Goal: Transaction & Acquisition: Purchase product/service

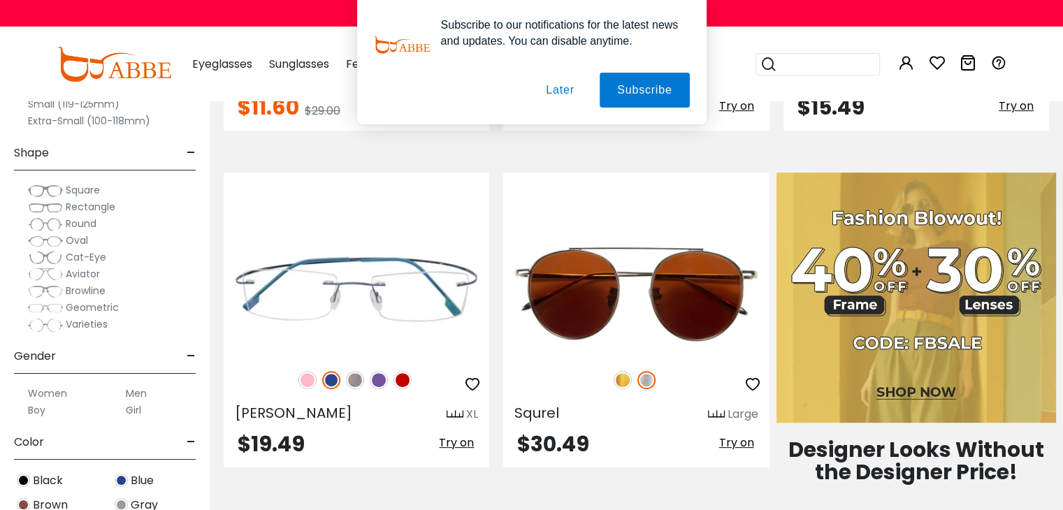
scroll to position [422, 0]
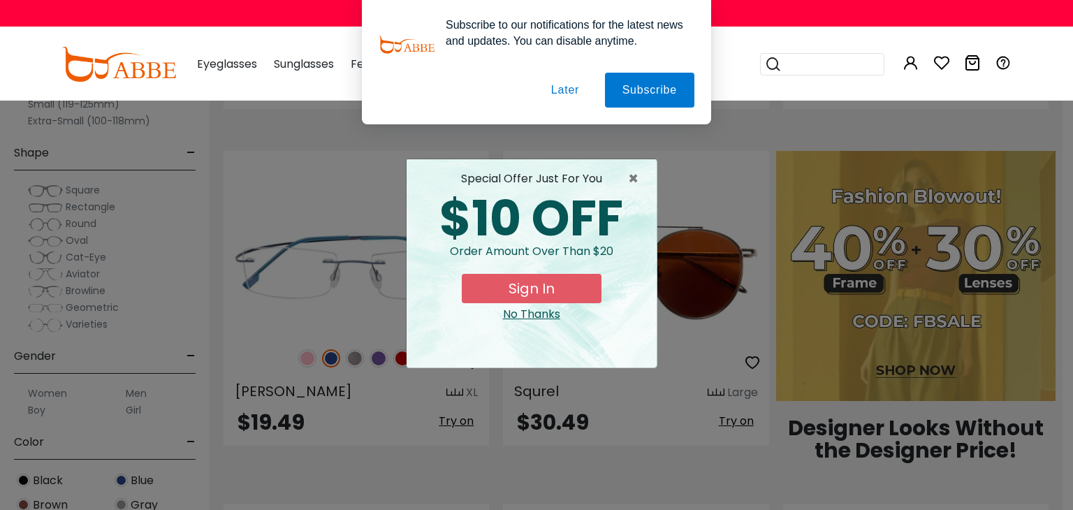
click at [0, 0] on button "Later" at bounding box center [0, 0] width 0 height 0
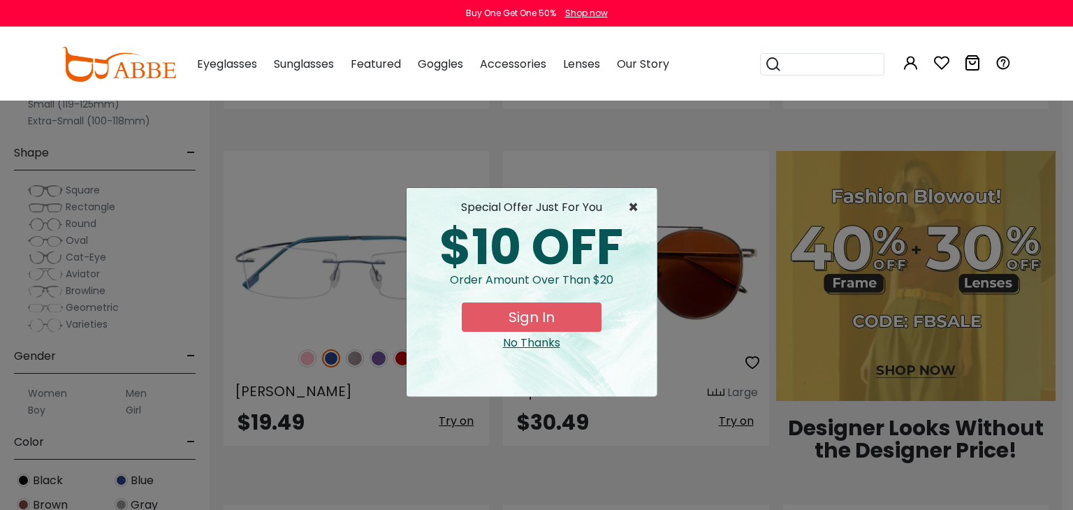
click at [630, 216] on span "×" at bounding box center [636, 207] width 17 height 17
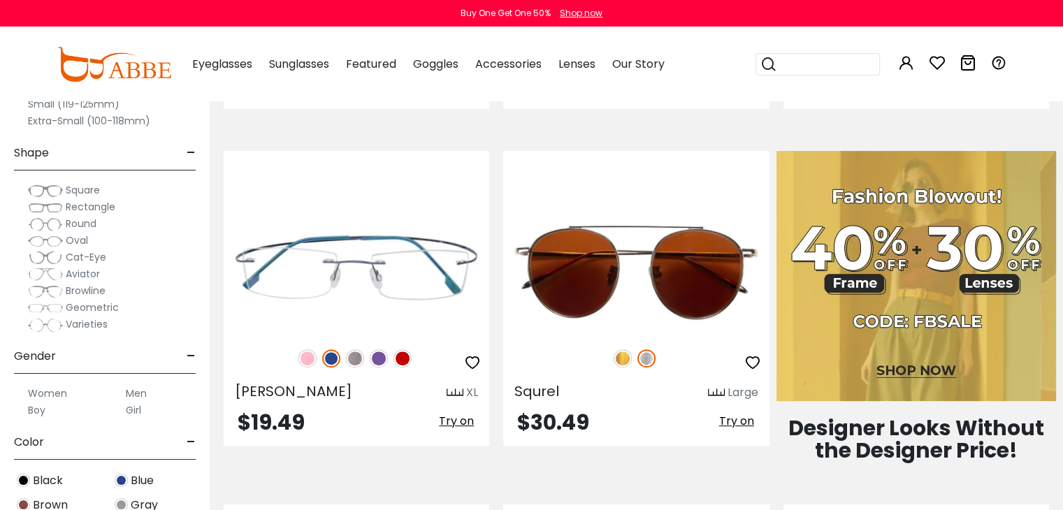
click at [52, 402] on label "Women" at bounding box center [47, 393] width 39 height 17
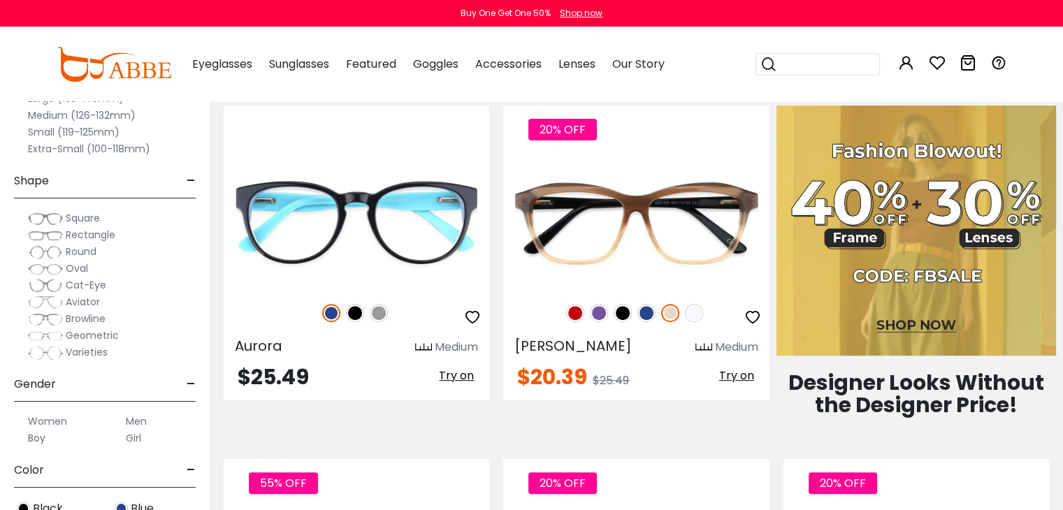
scroll to position [566, 0]
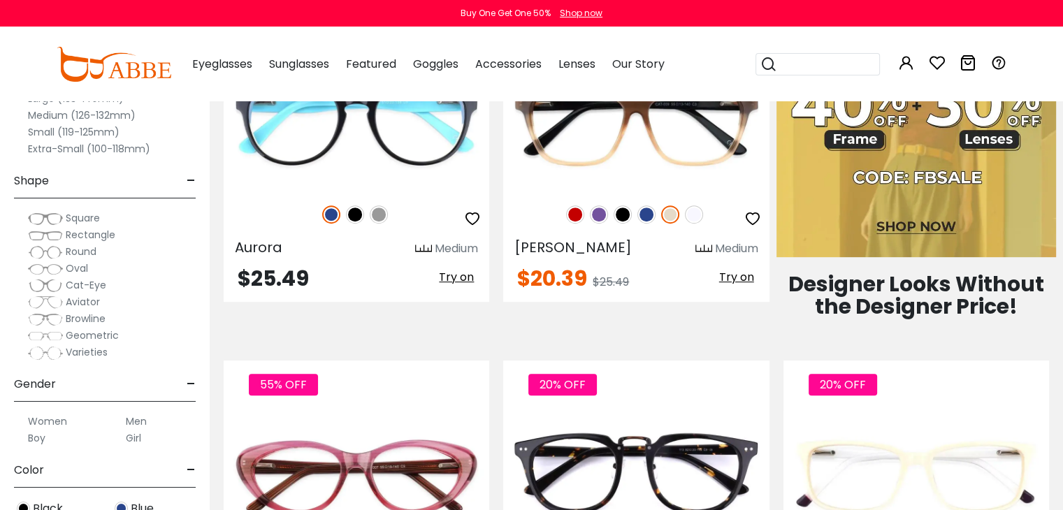
click at [191, 487] on span "-" at bounding box center [191, 471] width 9 height 34
click at [187, 395] on span "-" at bounding box center [191, 385] width 9 height 34
click at [184, 435] on span "+" at bounding box center [189, 426] width 11 height 34
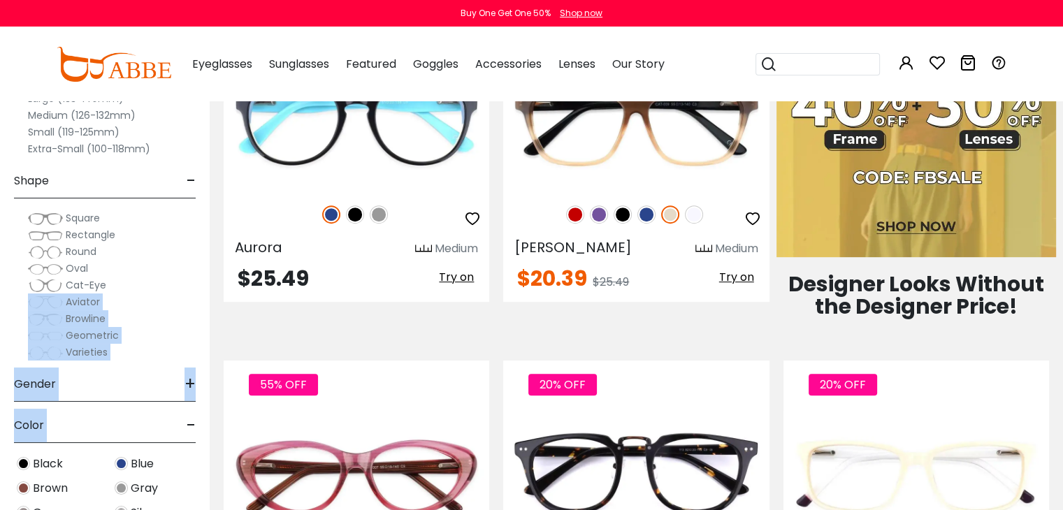
drag, startPoint x: 198, startPoint y: 287, endPoint x: 173, endPoint y: 448, distance: 162.7
click at [173, 448] on div "Clear All (1) Size - Extra-Large (141+mm) Large (133-140mm) Medium (126-132mm) …" at bounding box center [105, 244] width 210 height 531
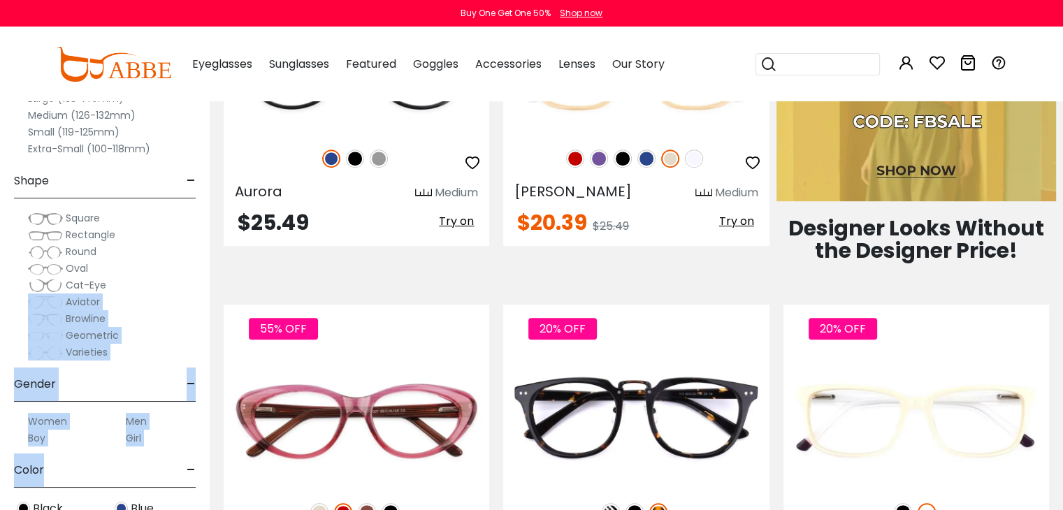
scroll to position [650, 0]
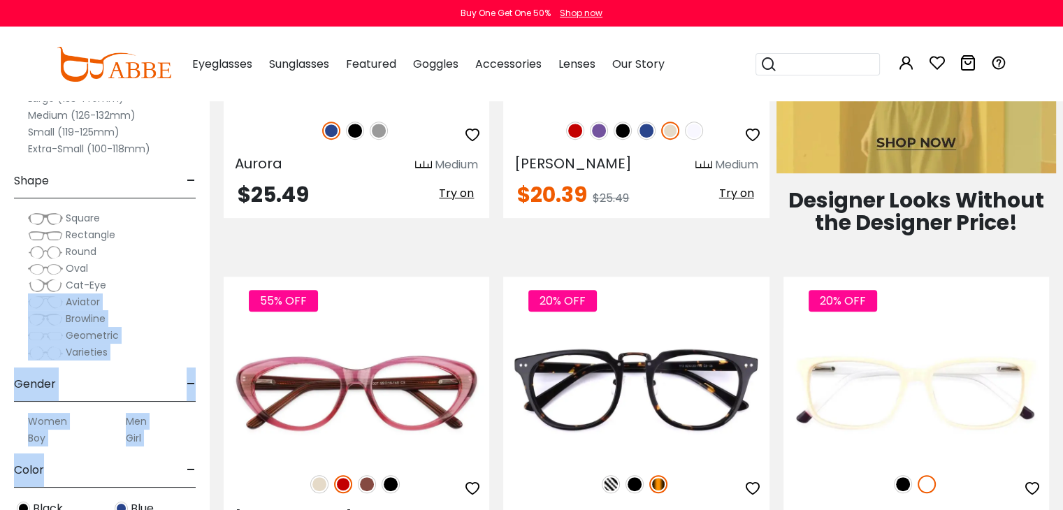
click at [38, 479] on span "Color" at bounding box center [29, 471] width 30 height 34
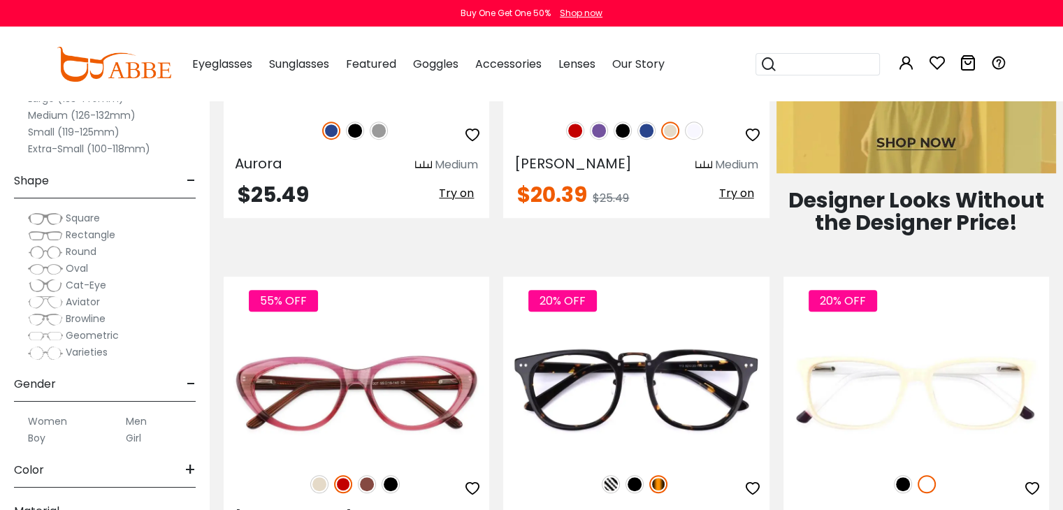
click at [38, 479] on span "Color" at bounding box center [29, 471] width 30 height 34
click at [44, 487] on span "Color" at bounding box center [29, 471] width 30 height 34
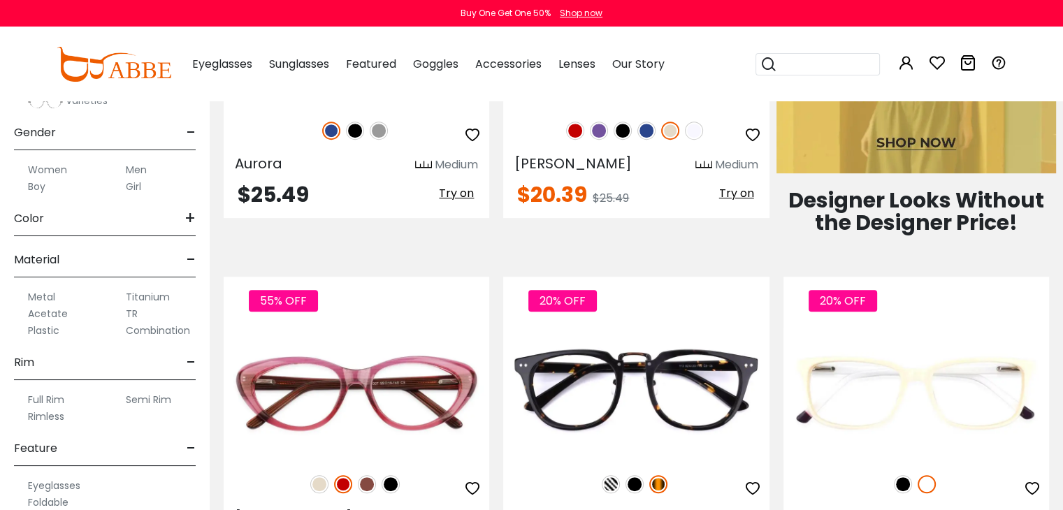
scroll to position [280, 0]
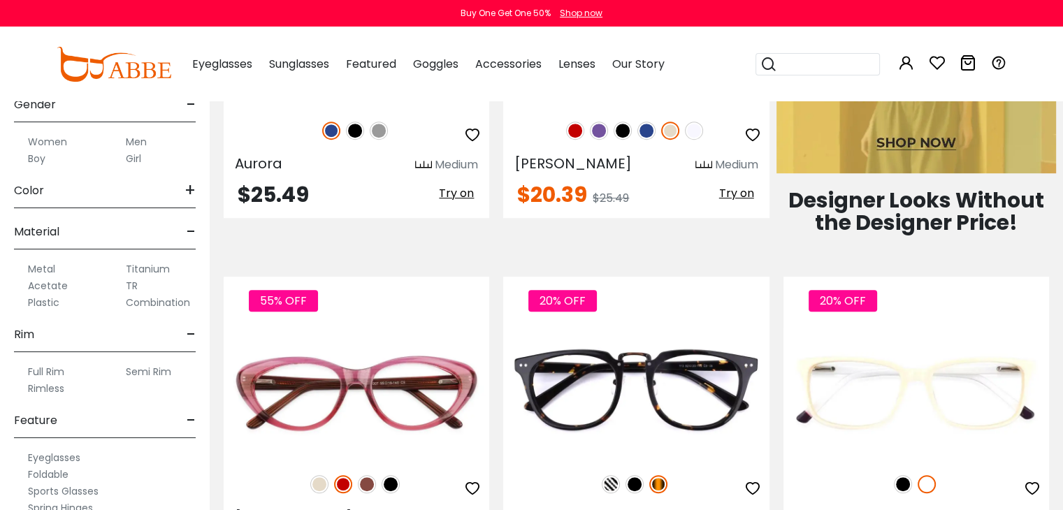
click at [186, 208] on span "+" at bounding box center [189, 191] width 11 height 34
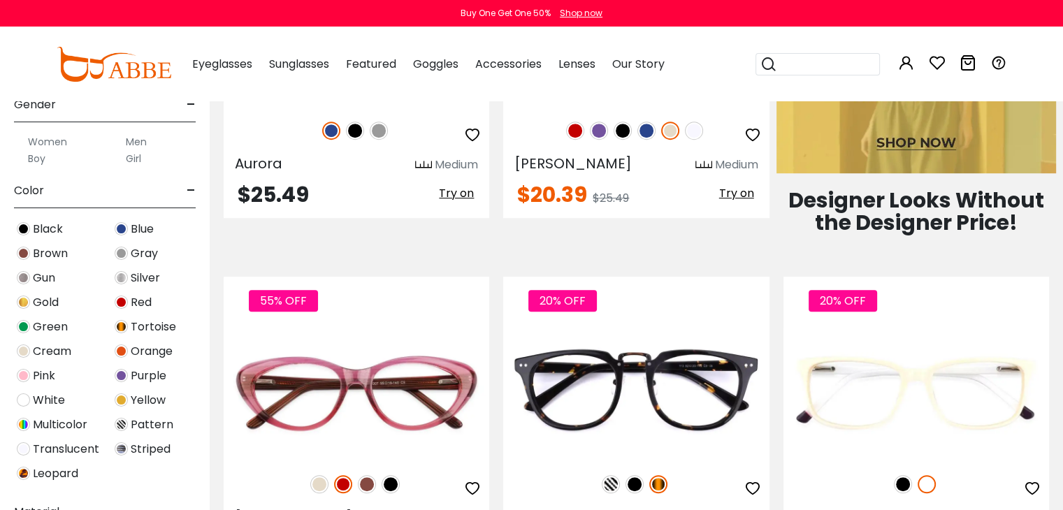
click at [27, 407] on img at bounding box center [23, 399] width 13 height 13
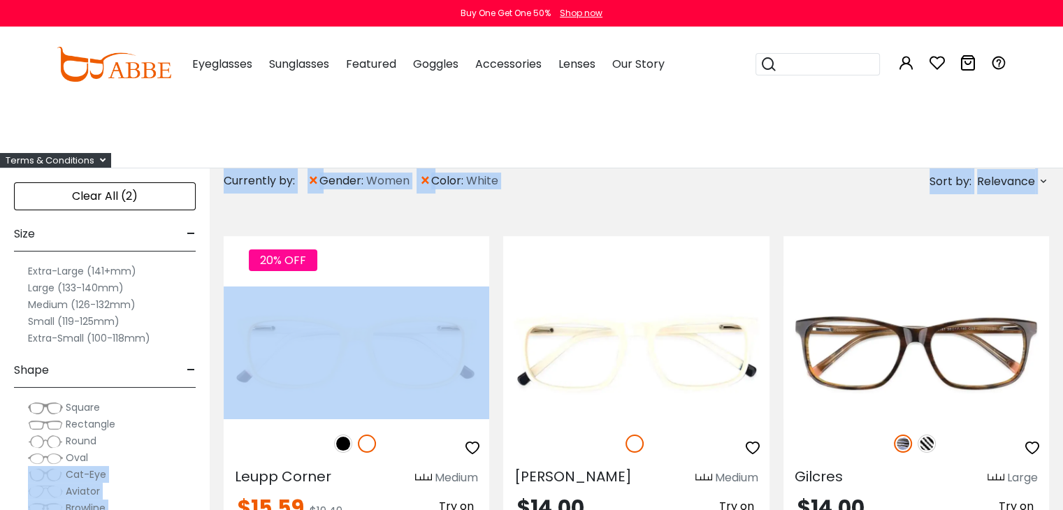
drag, startPoint x: 0, startPoint y: 0, endPoint x: 497, endPoint y: 412, distance: 645.7
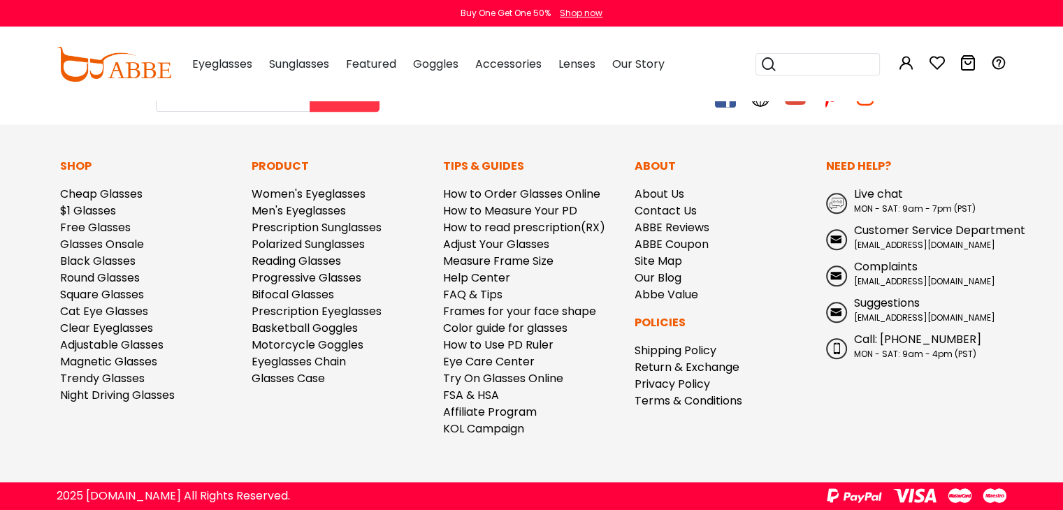
scroll to position [1733, 0]
